Goal: Information Seeking & Learning: Learn about a topic

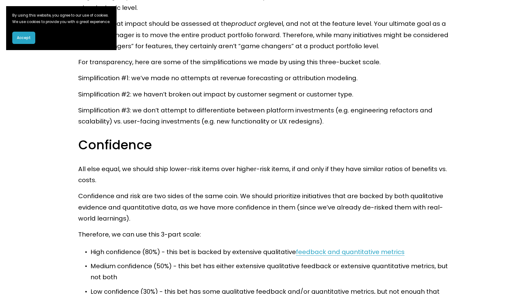
scroll to position [3090, 0]
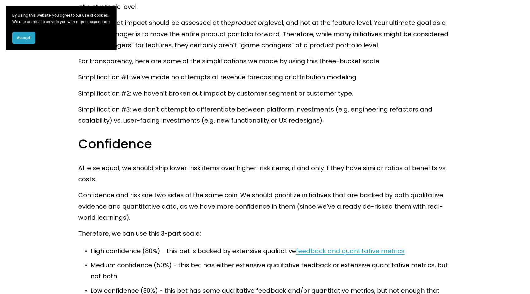
click at [26, 41] on span "Accept" at bounding box center [24, 38] width 14 height 6
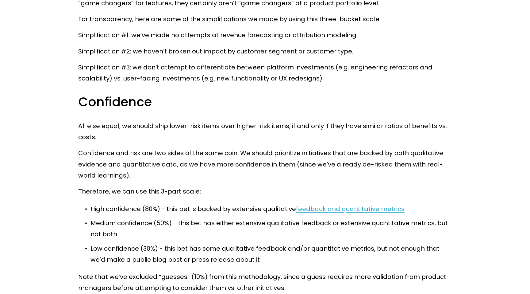
scroll to position [3132, 0]
click at [120, 94] on h3 "Confidence" at bounding box center [265, 102] width 374 height 17
copy h3 "Confidence"
click at [177, 98] on h3 "Confidence" at bounding box center [265, 102] width 374 height 17
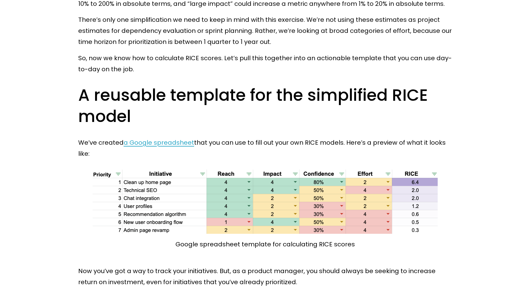
scroll to position [3832, 0]
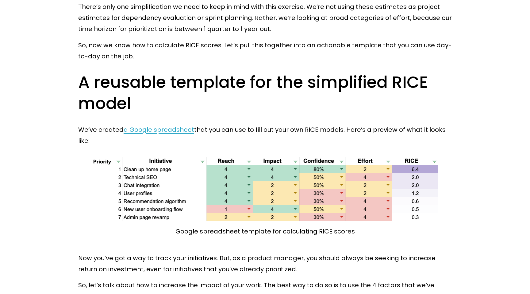
click at [170, 125] on span "a Google spreadsheet" at bounding box center [159, 129] width 71 height 9
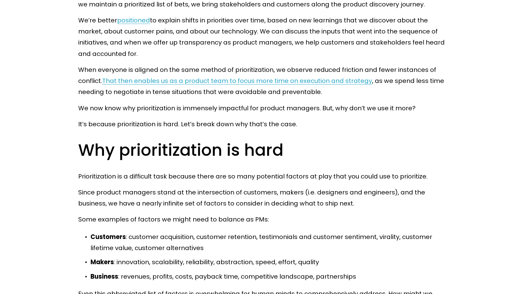
scroll to position [746, 0]
